Goal: Communication & Community: Connect with others

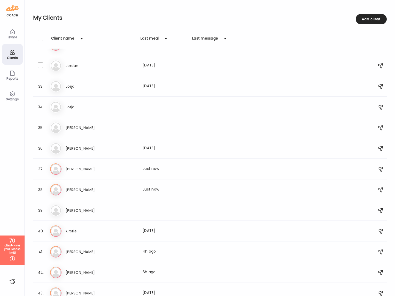
scroll to position [653, 0]
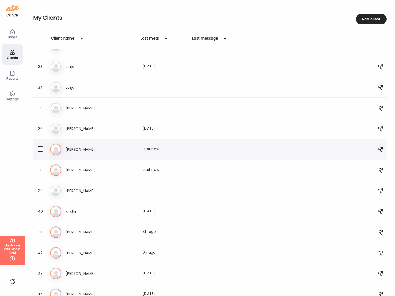
click at [72, 150] on h3 "[PERSON_NAME]" at bounding box center [88, 149] width 45 height 6
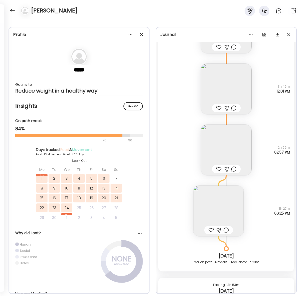
scroll to position [6497, 0]
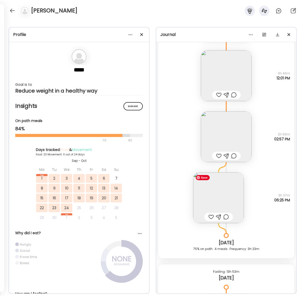
click at [223, 193] on img at bounding box center [218, 197] width 51 height 51
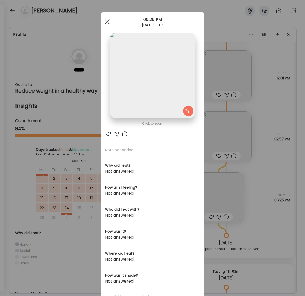
click at [107, 21] on span at bounding box center [107, 21] width 5 height 5
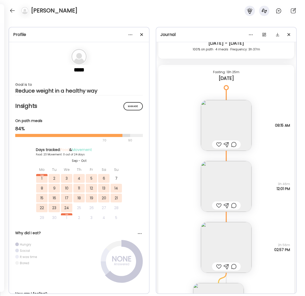
scroll to position [6387, 0]
click at [222, 132] on img at bounding box center [226, 125] width 51 height 51
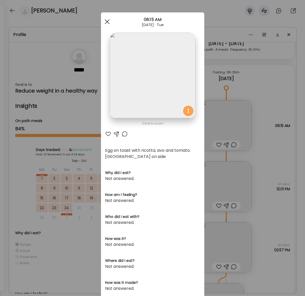
click at [106, 22] on span at bounding box center [107, 21] width 5 height 5
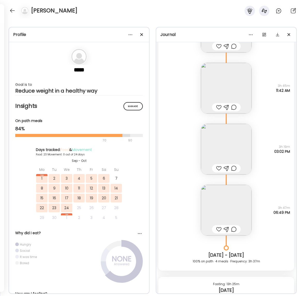
scroll to position [6145, 0]
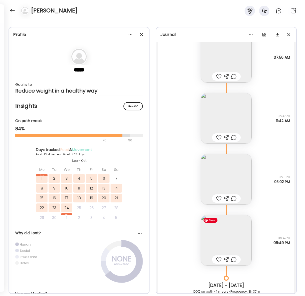
click at [228, 236] on img at bounding box center [226, 240] width 51 height 51
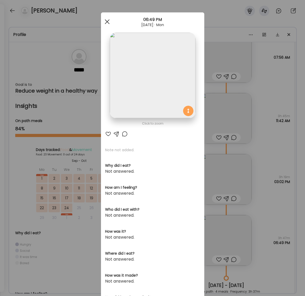
click at [106, 19] on div at bounding box center [107, 22] width 10 height 10
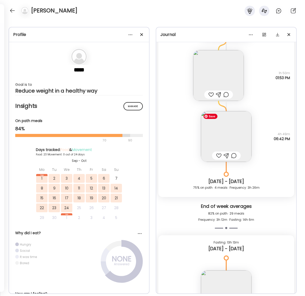
scroll to position [5854, 0]
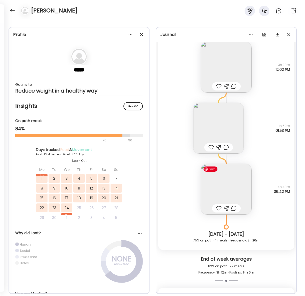
click at [228, 193] on img at bounding box center [226, 189] width 51 height 51
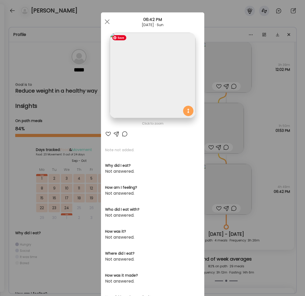
click at [171, 88] on img at bounding box center [152, 75] width 85 height 85
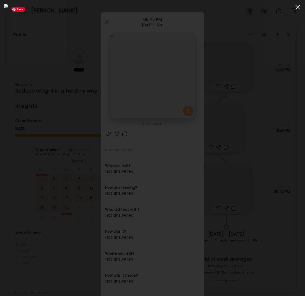
click at [298, 5] on div at bounding box center [297, 7] width 10 height 10
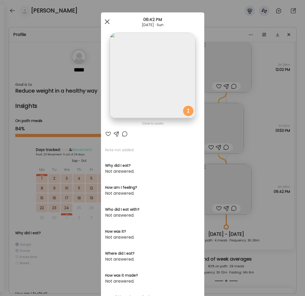
click at [105, 21] on div at bounding box center [107, 22] width 10 height 10
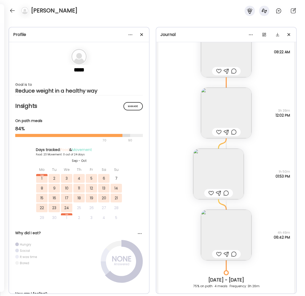
scroll to position [5808, 0]
click at [237, 167] on img at bounding box center [218, 174] width 51 height 51
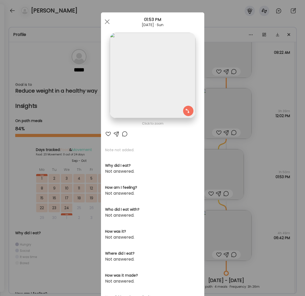
click at [105, 15] on div "Ate Coach Dashboard 01:53 PM [DATE] · Sun" at bounding box center [152, 21] width 103 height 19
click at [109, 20] on div at bounding box center [107, 22] width 10 height 10
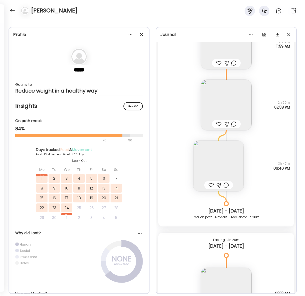
scroll to position [5249, 0]
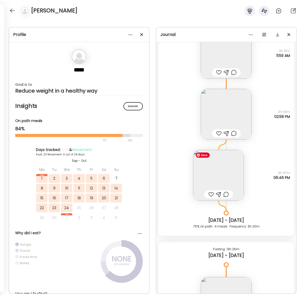
click at [211, 175] on img at bounding box center [218, 175] width 51 height 51
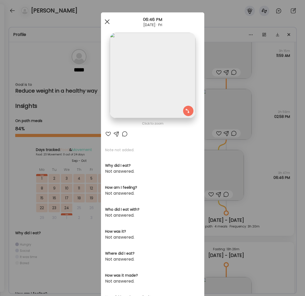
click at [105, 23] on span at bounding box center [107, 21] width 5 height 5
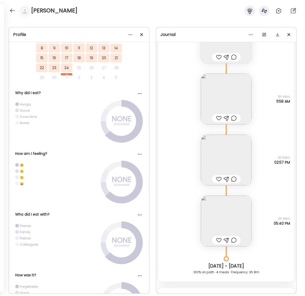
scroll to position [4886, 0]
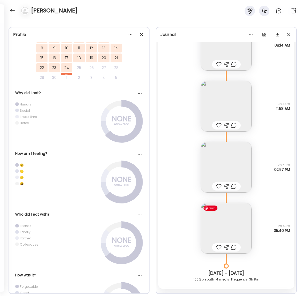
click at [220, 221] on img at bounding box center [226, 228] width 51 height 51
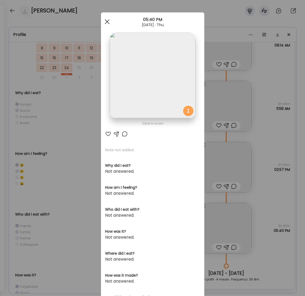
click at [103, 23] on div at bounding box center [107, 22] width 10 height 10
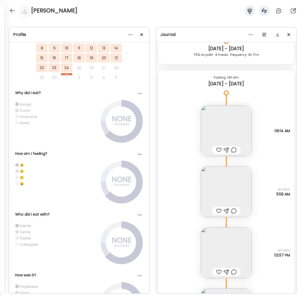
scroll to position [4794, 0]
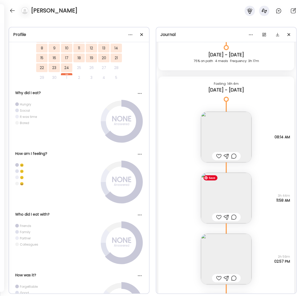
click at [217, 190] on img at bounding box center [226, 197] width 51 height 51
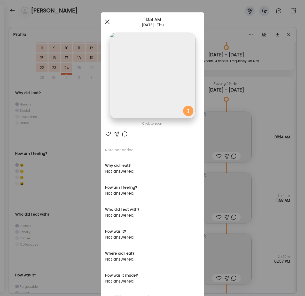
click at [109, 23] on div at bounding box center [107, 22] width 10 height 10
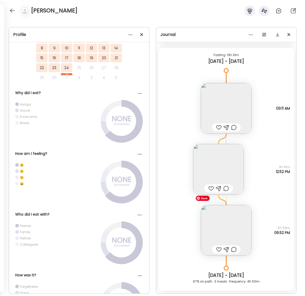
scroll to position [3550, 0]
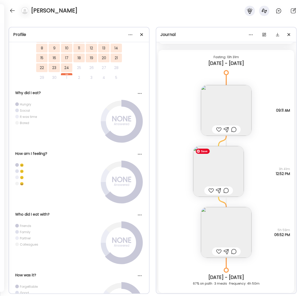
click at [221, 168] on img at bounding box center [218, 171] width 51 height 51
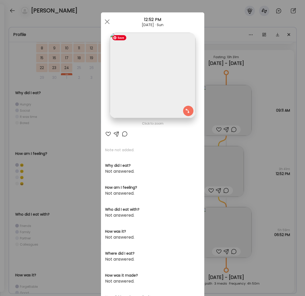
click at [151, 92] on img at bounding box center [152, 75] width 85 height 85
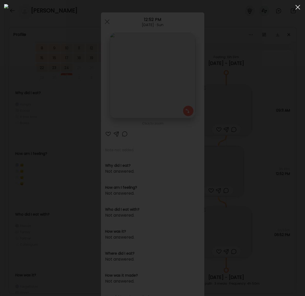
click at [298, 7] on span at bounding box center [297, 7] width 5 height 5
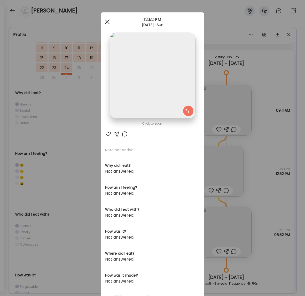
click at [107, 23] on div at bounding box center [107, 22] width 10 height 10
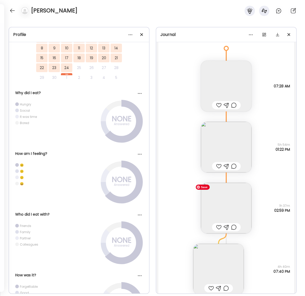
scroll to position [3262, 0]
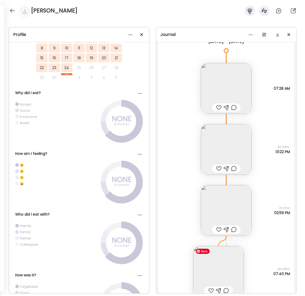
click at [221, 262] on img at bounding box center [218, 271] width 51 height 51
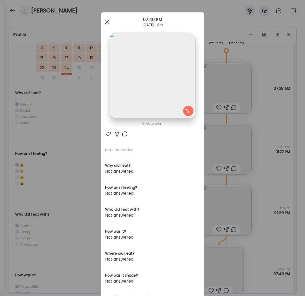
click at [107, 21] on span at bounding box center [107, 21] width 5 height 5
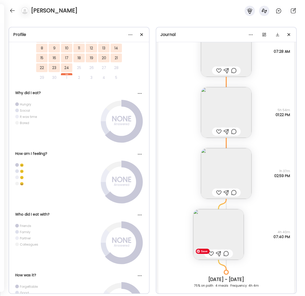
scroll to position [3299, 0]
click at [227, 224] on img at bounding box center [218, 234] width 51 height 51
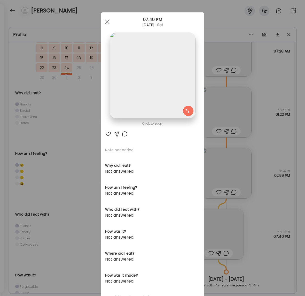
click at [108, 23] on span at bounding box center [107, 21] width 5 height 5
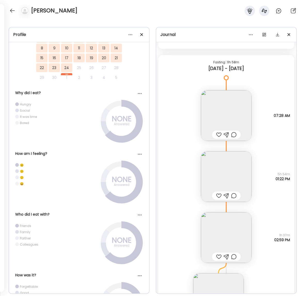
scroll to position [3234, 0]
click at [233, 175] on img at bounding box center [226, 177] width 51 height 51
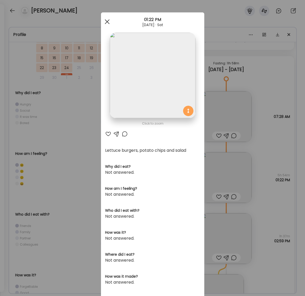
click at [108, 21] on span at bounding box center [107, 21] width 5 height 5
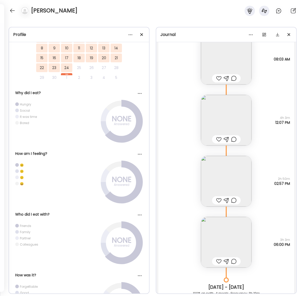
scroll to position [2671, 0]
click at [227, 234] on img at bounding box center [226, 242] width 51 height 51
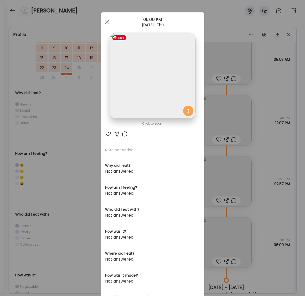
click at [144, 74] on img at bounding box center [152, 75] width 85 height 85
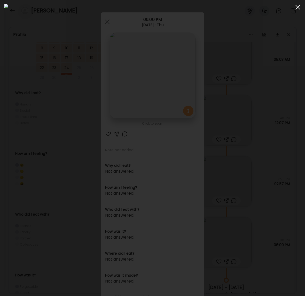
click at [298, 8] on div at bounding box center [297, 7] width 10 height 10
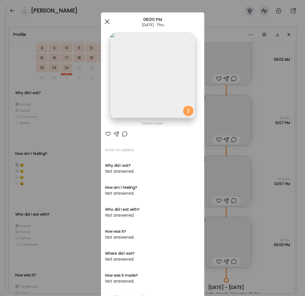
click at [107, 21] on span at bounding box center [107, 21] width 5 height 5
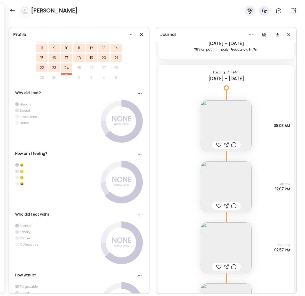
scroll to position [2605, 0]
click at [235, 187] on img at bounding box center [226, 187] width 51 height 51
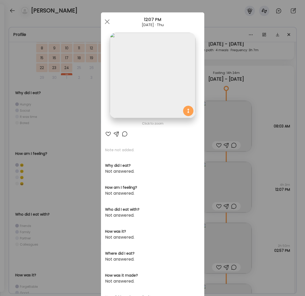
click at [106, 20] on div at bounding box center [107, 22] width 10 height 10
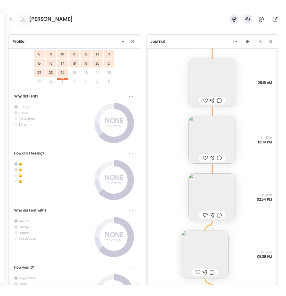
scroll to position [2329, 0]
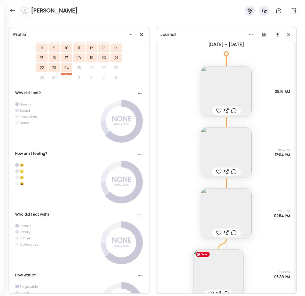
click at [219, 266] on img at bounding box center [218, 274] width 51 height 51
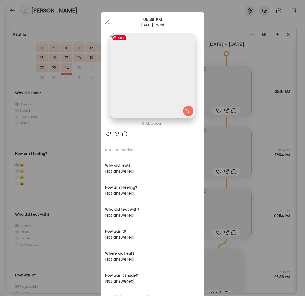
click at [137, 66] on img at bounding box center [152, 75] width 85 height 85
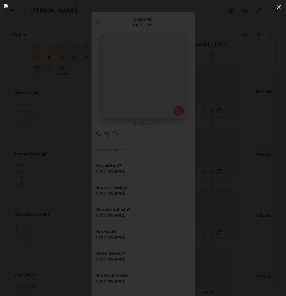
click at [279, 7] on span at bounding box center [279, 7] width 5 height 5
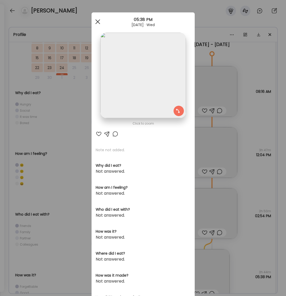
click at [99, 20] on span at bounding box center [97, 21] width 5 height 5
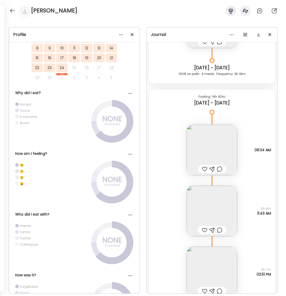
scroll to position [1961, 0]
click at [201, 154] on img at bounding box center [212, 150] width 51 height 51
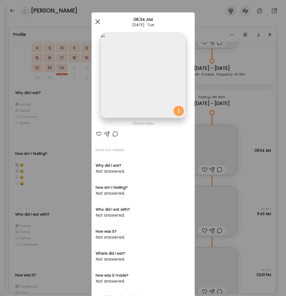
click at [96, 20] on span at bounding box center [97, 21] width 5 height 5
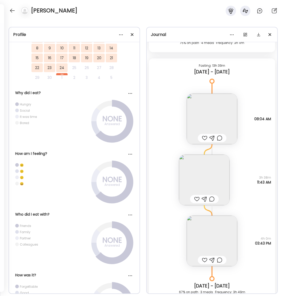
scroll to position [1396, 0]
